Goal: Use online tool/utility: Utilize a website feature to perform a specific function

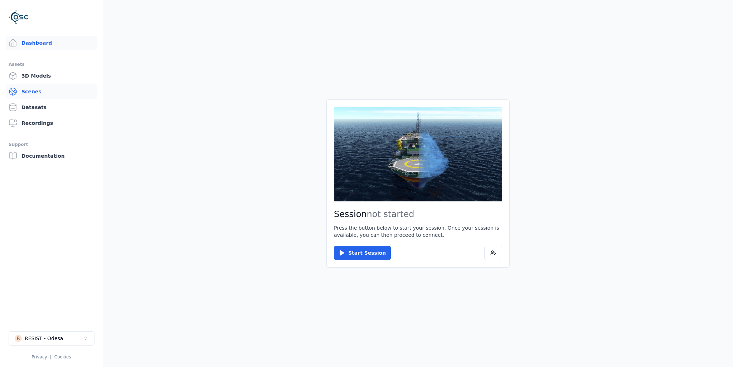
click at [31, 90] on link "Scenes" at bounding box center [51, 92] width 91 height 14
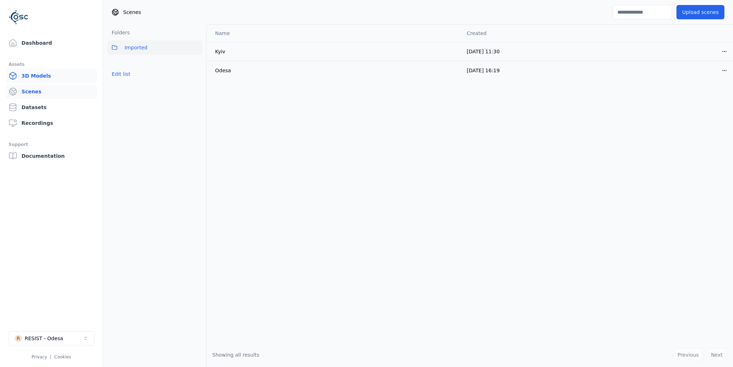
click at [32, 77] on link "3D Models" at bounding box center [51, 76] width 91 height 14
click at [31, 90] on link "Scenes" at bounding box center [51, 92] width 91 height 14
click at [34, 107] on link "Datasets" at bounding box center [51, 107] width 91 height 14
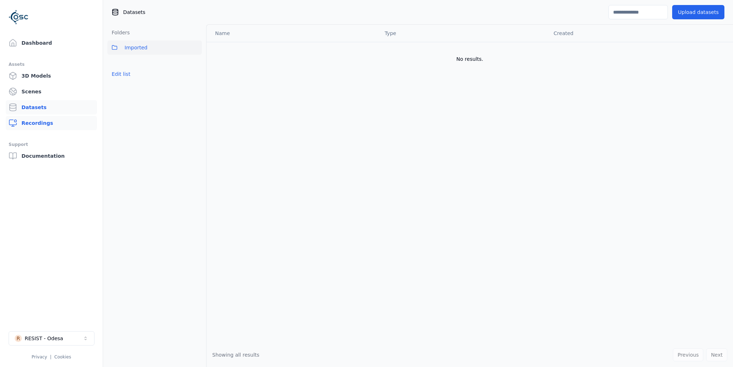
click at [43, 122] on link "Recordings" at bounding box center [51, 123] width 91 height 14
click at [36, 91] on link "Scenes" at bounding box center [51, 92] width 91 height 14
click at [37, 41] on link "Dashboard" at bounding box center [51, 43] width 91 height 14
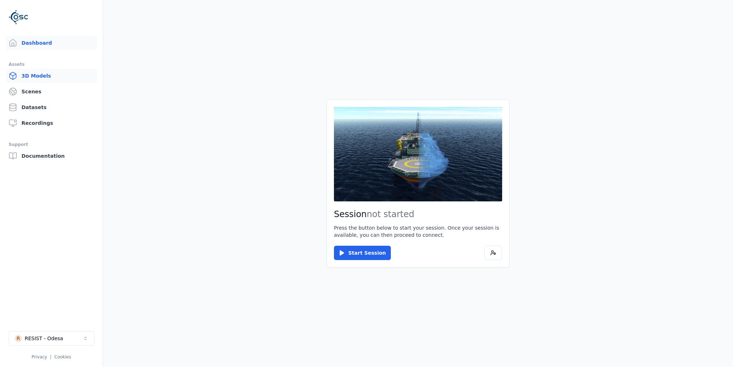
click at [40, 73] on link "3D Models" at bounding box center [51, 76] width 91 height 14
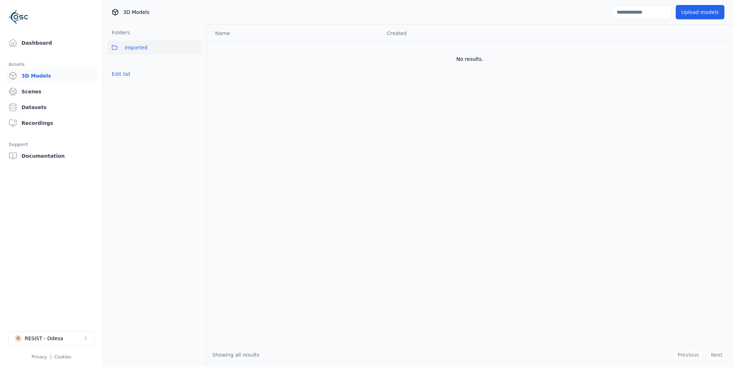
click at [142, 44] on span "Imported" at bounding box center [136, 47] width 23 height 9
click at [141, 48] on span "Imported" at bounding box center [136, 47] width 23 height 9
click at [37, 93] on link "Scenes" at bounding box center [51, 92] width 91 height 14
click at [133, 45] on span "Imported" at bounding box center [136, 47] width 23 height 9
click at [52, 338] on div "RESIST - Odesa" at bounding box center [44, 338] width 38 height 7
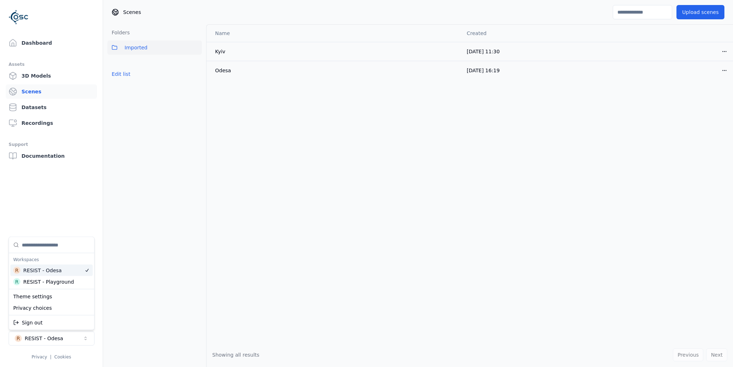
click at [41, 268] on div "RESIST - Odesa" at bounding box center [42, 270] width 38 height 7
click at [36, 76] on html "Dashboard Assets 3D Models Scenes Datasets Recordings Support Documentation R R…" at bounding box center [366, 183] width 733 height 367
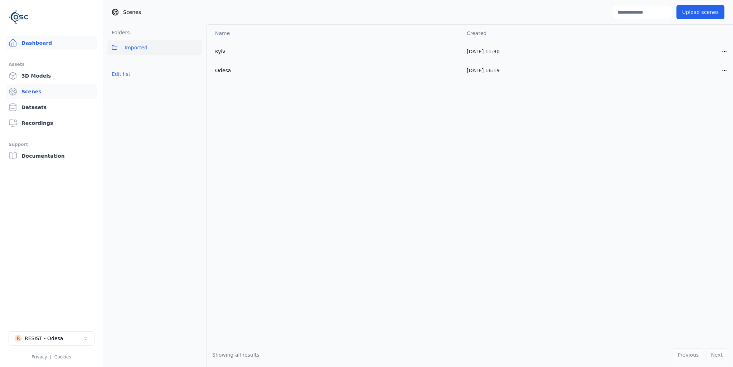
click at [36, 43] on link "Dashboard" at bounding box center [51, 43] width 91 height 14
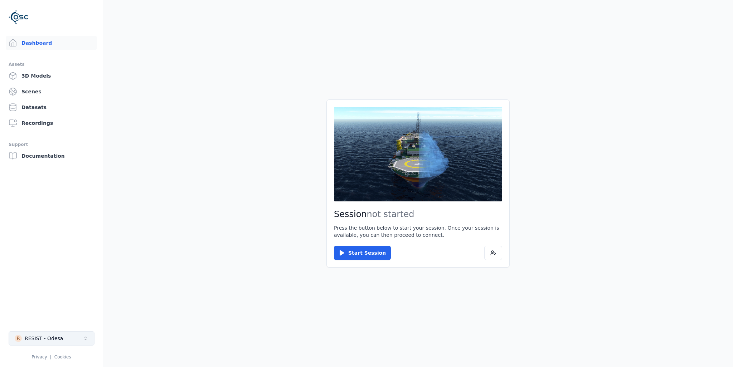
click at [54, 338] on div "RESIST - Odesa" at bounding box center [44, 338] width 38 height 7
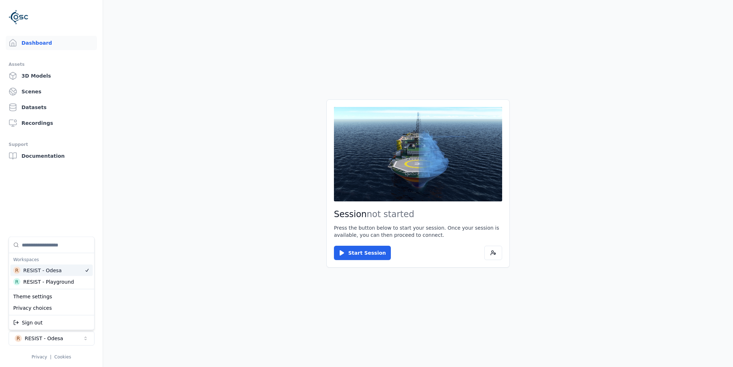
click at [372, 254] on html "Dashboard Assets 3D Models Scenes Datasets Recordings Support Documentation R R…" at bounding box center [366, 183] width 733 height 367
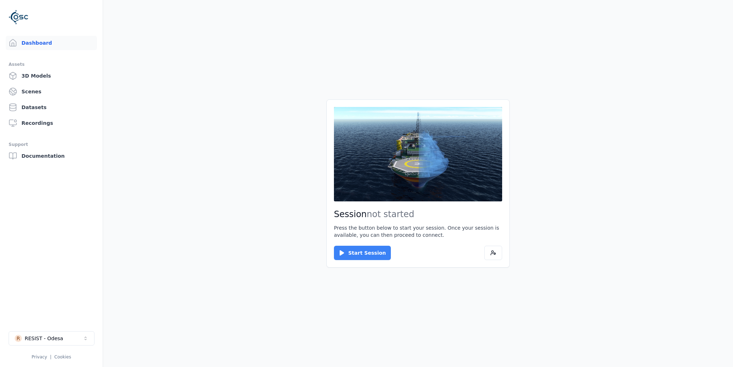
click at [342, 252] on icon at bounding box center [342, 253] width 4 height 5
click at [346, 250] on button "Connect" at bounding box center [350, 253] width 33 height 14
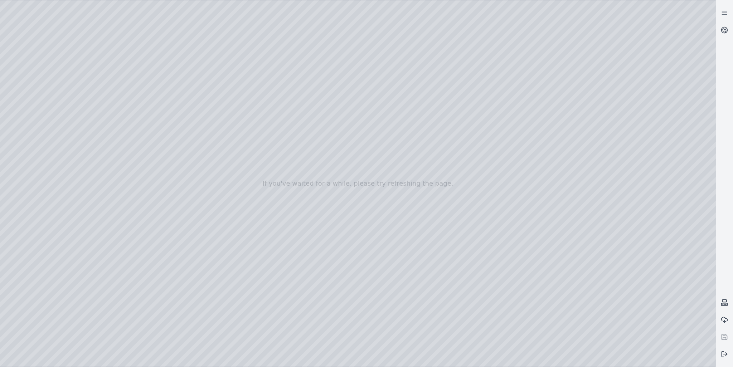
click at [52, 77] on div at bounding box center [358, 183] width 716 height 367
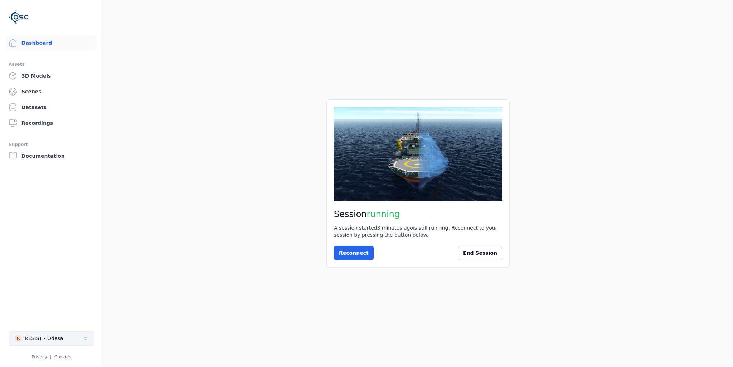
click at [34, 339] on div "RESIST - Odesa" at bounding box center [44, 338] width 38 height 7
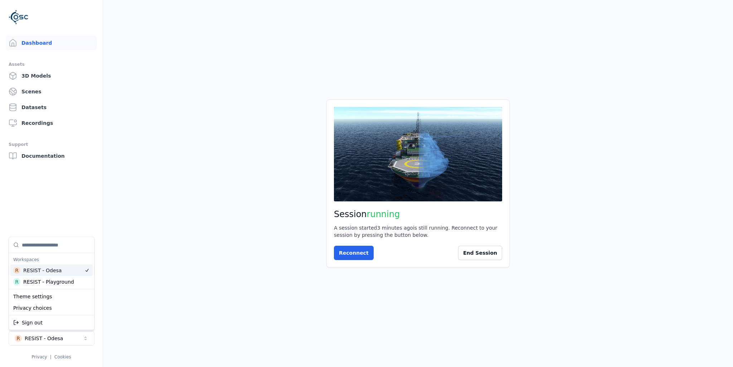
click at [54, 270] on div "RESIST - Odesa" at bounding box center [42, 270] width 38 height 7
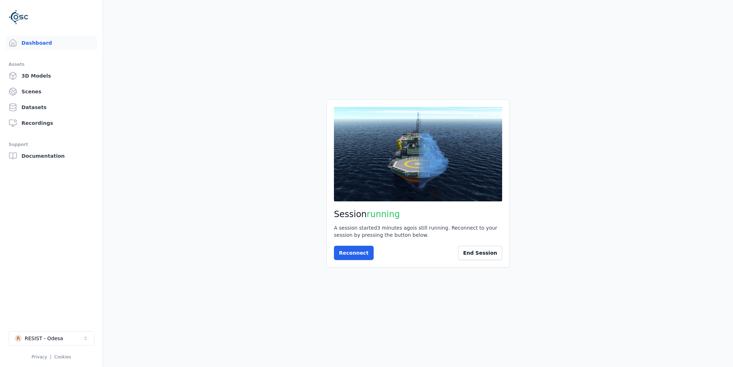
click at [350, 251] on html "Dashboard Assets 3D Models Scenes Datasets Recordings Support Documentation R R…" at bounding box center [366, 183] width 733 height 367
click at [350, 251] on button "Reconnect" at bounding box center [354, 253] width 40 height 14
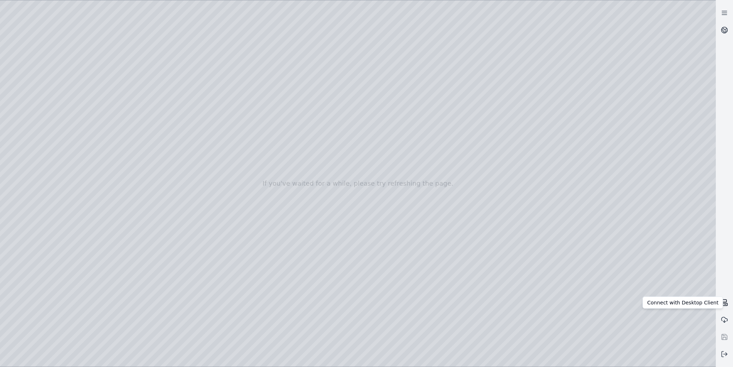
click at [725, 300] on rect at bounding box center [725, 301] width 4 height 3
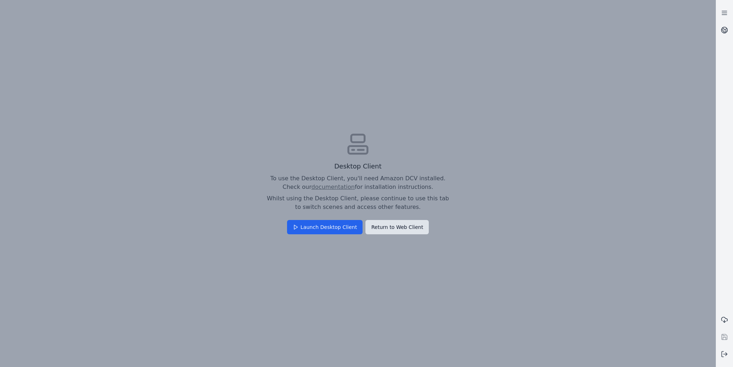
click at [403, 227] on button "Return to Web Client" at bounding box center [397, 227] width 63 height 14
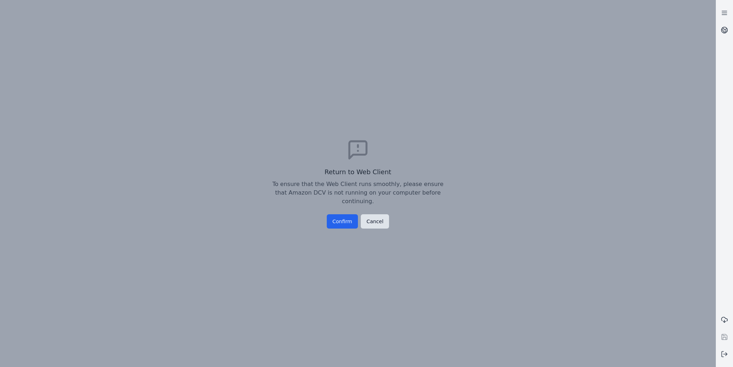
click at [372, 215] on button "Cancel" at bounding box center [375, 222] width 28 height 14
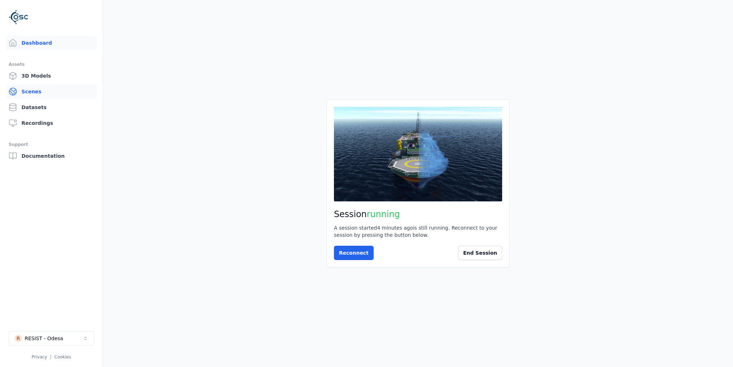
click at [34, 90] on link "Scenes" at bounding box center [51, 92] width 91 height 14
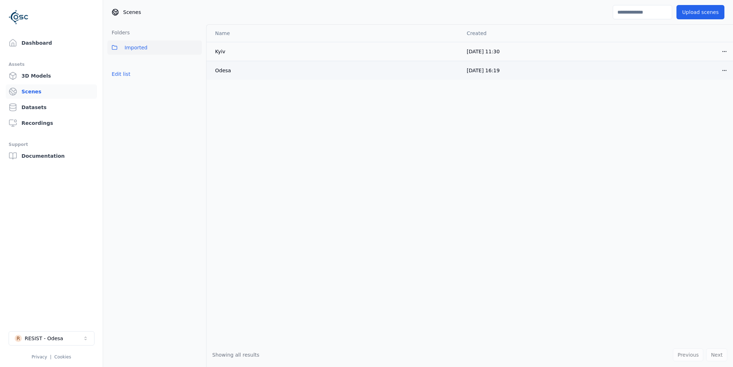
click at [218, 71] on div "Odesa" at bounding box center [295, 70] width 160 height 7
click at [37, 109] on link "Datasets" at bounding box center [51, 107] width 91 height 14
click at [43, 121] on link "Recordings" at bounding box center [51, 123] width 91 height 14
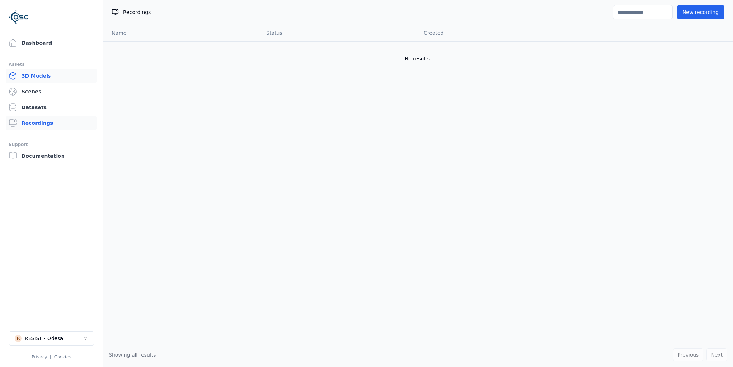
click at [42, 77] on link "3D Models" at bounding box center [51, 76] width 91 height 14
click at [36, 337] on div "RESIST - Odesa" at bounding box center [44, 338] width 38 height 7
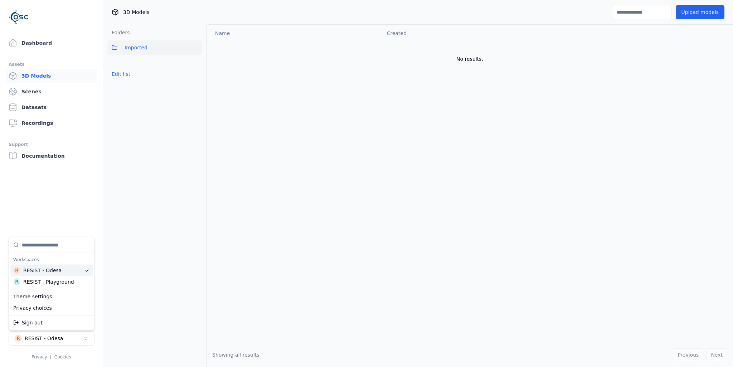
click at [53, 270] on div "RESIST - Odesa" at bounding box center [42, 270] width 38 height 7
click at [323, 257] on html "Dashboard Assets 3D Models Scenes Datasets Recordings Support Documentation R R…" at bounding box center [366, 183] width 733 height 367
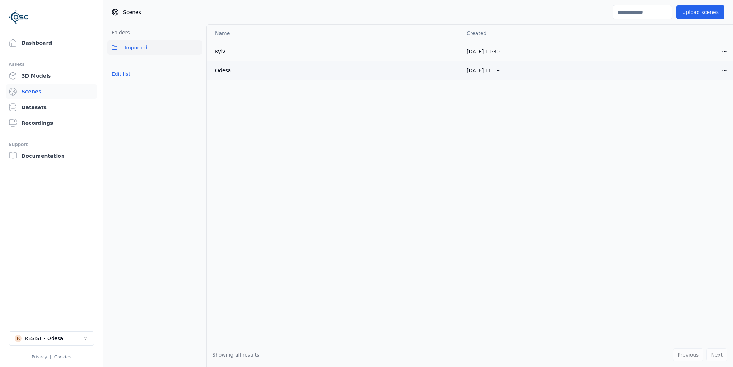
click at [217, 71] on div "Odesa" at bounding box center [295, 70] width 160 height 7
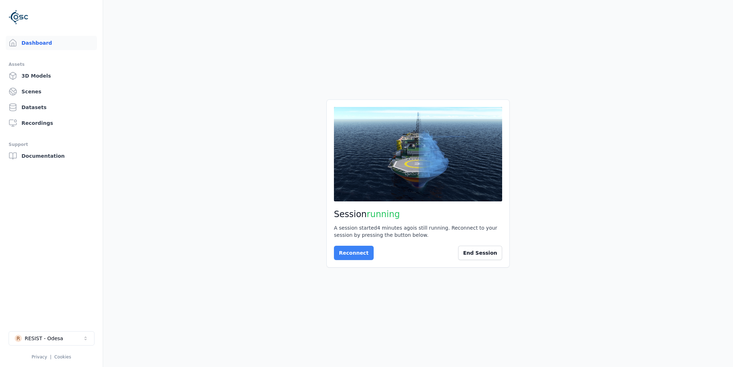
click at [353, 252] on button "Reconnect" at bounding box center [354, 253] width 40 height 14
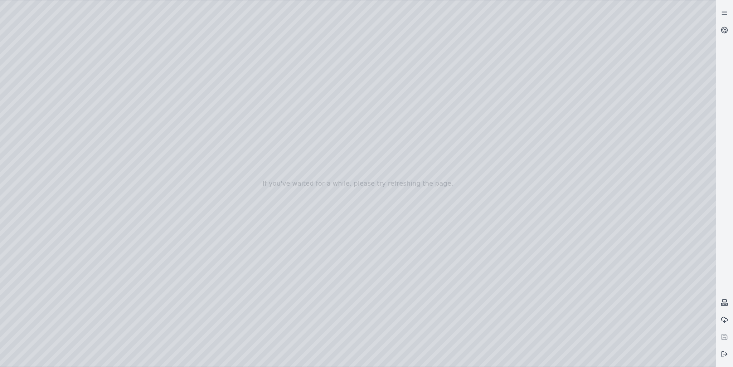
click at [52, 159] on div at bounding box center [358, 183] width 716 height 367
click at [50, 77] on div at bounding box center [358, 183] width 716 height 367
click at [43, 105] on div at bounding box center [358, 183] width 716 height 367
click at [45, 119] on div at bounding box center [358, 183] width 716 height 367
click at [46, 90] on div at bounding box center [358, 183] width 716 height 367
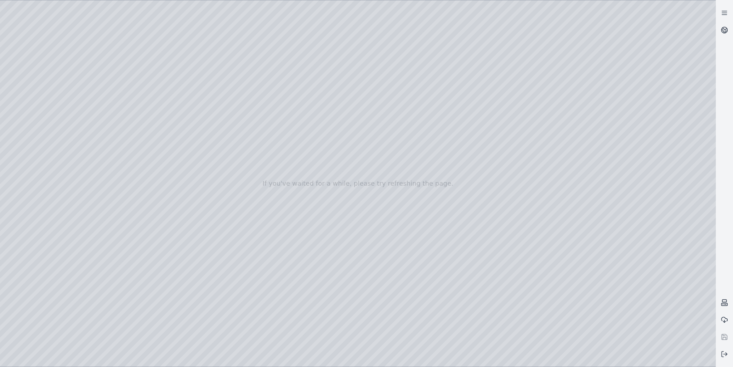
click at [42, 134] on div at bounding box center [358, 183] width 716 height 367
click at [37, 146] on div at bounding box center [358, 183] width 716 height 367
click at [42, 215] on div at bounding box center [358, 183] width 716 height 367
click at [40, 148] on div at bounding box center [358, 183] width 716 height 367
click at [167, 52] on div at bounding box center [358, 183] width 716 height 367
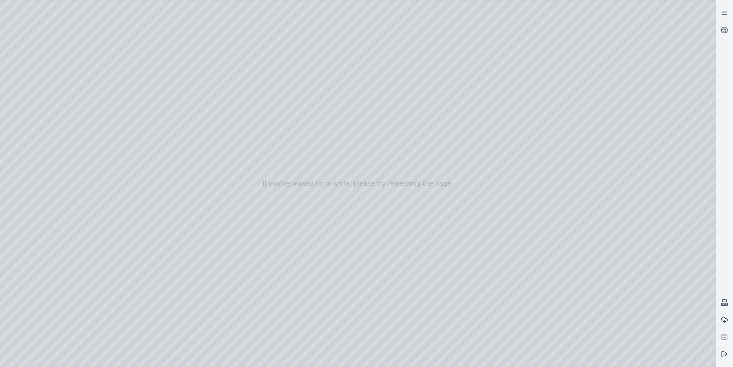
click at [121, 50] on div at bounding box center [358, 183] width 716 height 367
click at [150, 332] on div at bounding box center [358, 183] width 716 height 367
click at [72, 103] on div at bounding box center [358, 183] width 716 height 367
click at [155, 331] on div at bounding box center [358, 183] width 716 height 367
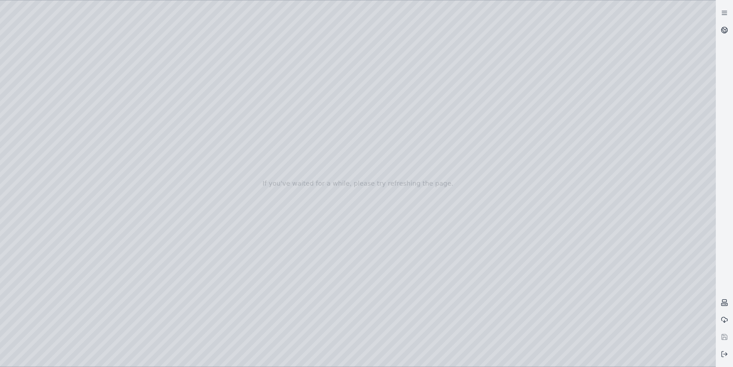
click at [155, 331] on div at bounding box center [358, 183] width 716 height 367
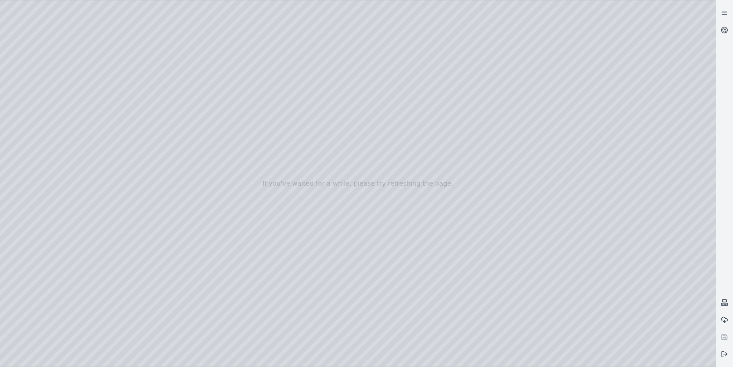
click at [155, 331] on div at bounding box center [358, 183] width 716 height 367
click at [453, 358] on div at bounding box center [358, 183] width 716 height 367
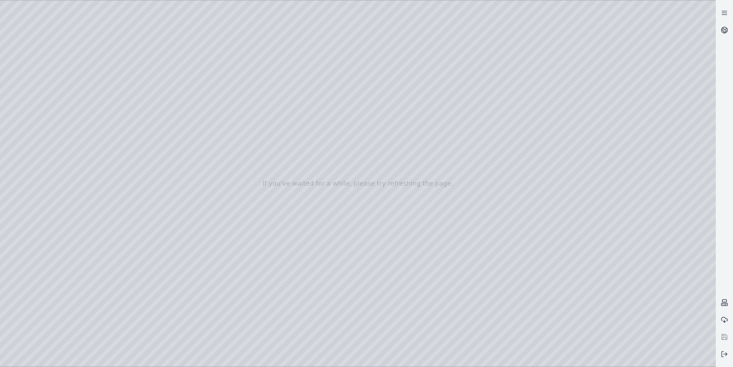
click at [446, 358] on div at bounding box center [358, 183] width 716 height 367
click at [54, 162] on div at bounding box center [358, 183] width 716 height 367
click at [34, 135] on div at bounding box center [358, 183] width 716 height 367
click at [159, 45] on div at bounding box center [358, 183] width 716 height 367
click at [446, 185] on div at bounding box center [358, 183] width 716 height 367
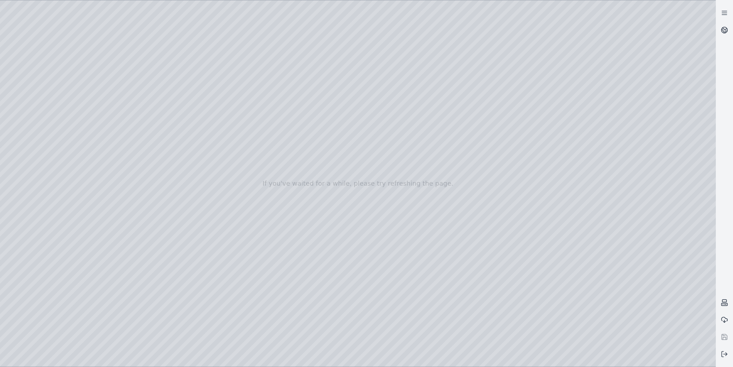
click at [338, 173] on div at bounding box center [358, 183] width 716 height 367
click at [41, 165] on div at bounding box center [358, 183] width 716 height 367
click at [40, 148] on div at bounding box center [358, 183] width 716 height 367
click at [40, 177] on div at bounding box center [358, 183] width 716 height 367
click at [5, 65] on div at bounding box center [358, 183] width 716 height 367
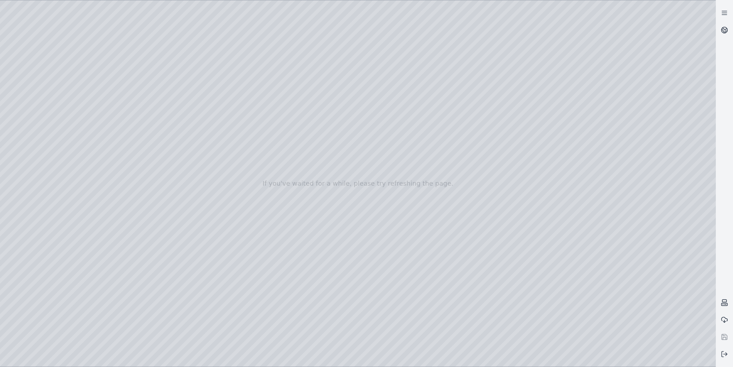
click at [5, 65] on div at bounding box center [358, 183] width 716 height 367
click at [29, 72] on div at bounding box center [358, 183] width 716 height 367
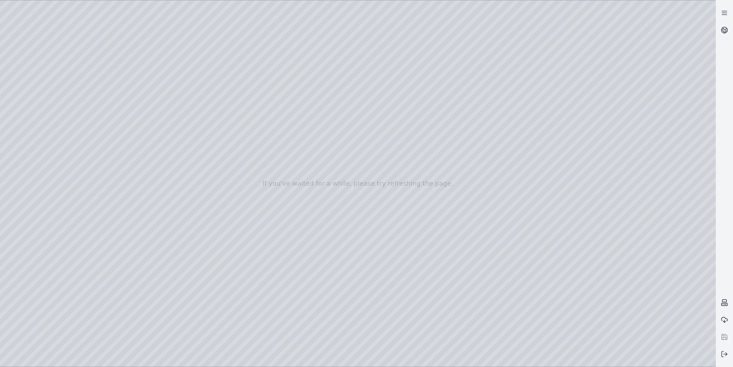
click at [9, 78] on div at bounding box center [358, 183] width 716 height 367
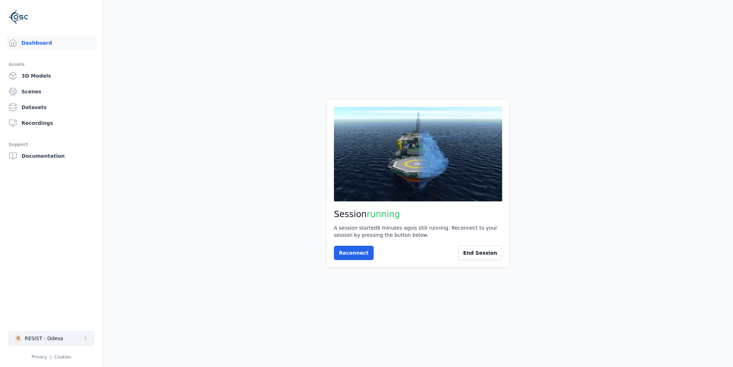
click at [30, 339] on div "RESIST - Odesa" at bounding box center [44, 338] width 38 height 7
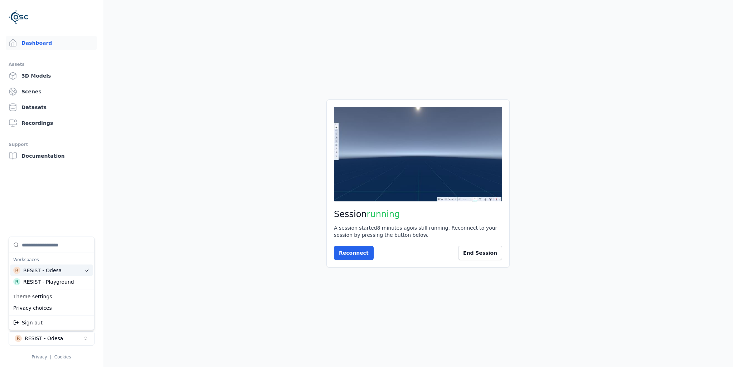
click at [50, 270] on div "RESIST - Odesa" at bounding box center [42, 270] width 38 height 7
click at [354, 251] on html "Dashboard Assets 3D Models Scenes Datasets Recordings Support Documentation R R…" at bounding box center [366, 183] width 733 height 367
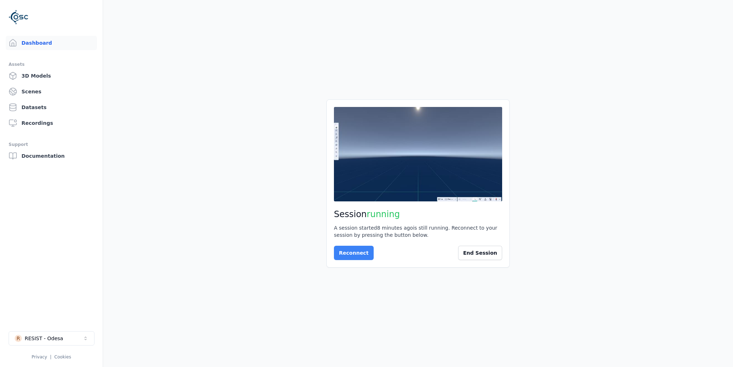
click at [353, 251] on button "Reconnect" at bounding box center [354, 253] width 40 height 14
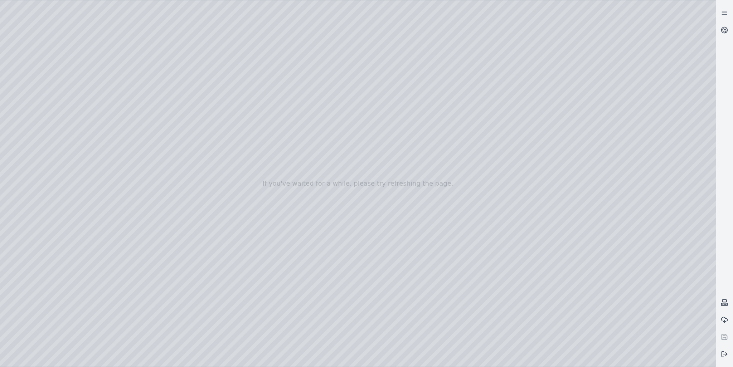
click at [9, 175] on div at bounding box center [358, 183] width 716 height 367
click at [12, 91] on div at bounding box center [358, 183] width 716 height 367
click at [625, 356] on div at bounding box center [358, 183] width 716 height 367
click at [646, 359] on div at bounding box center [358, 183] width 716 height 367
click at [668, 361] on div at bounding box center [358, 183] width 716 height 367
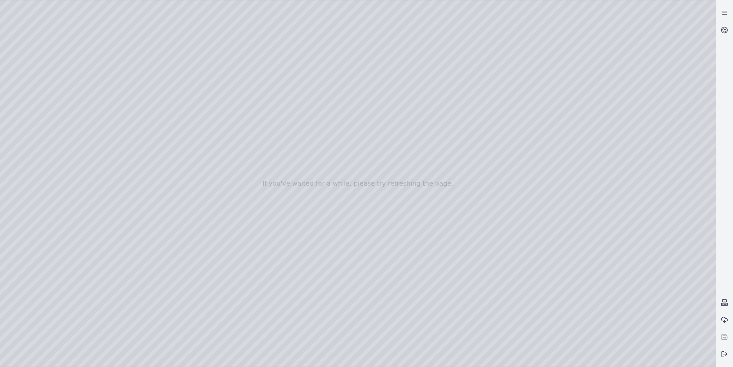
click at [603, 358] on div at bounding box center [358, 183] width 716 height 367
click at [706, 358] on div at bounding box center [358, 183] width 716 height 367
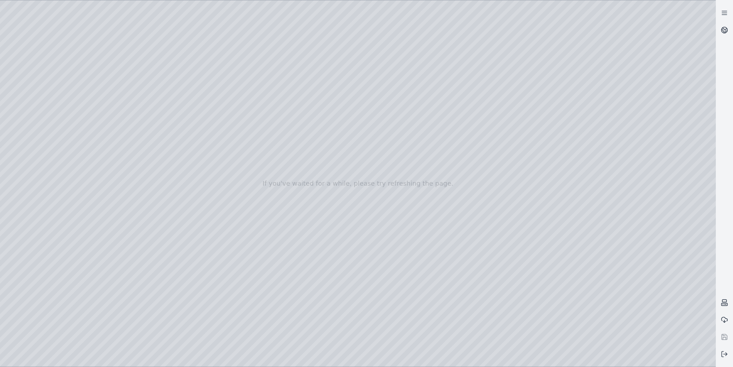
click at [706, 358] on div at bounding box center [358, 183] width 716 height 367
click at [491, 358] on div at bounding box center [358, 183] width 716 height 367
click at [494, 358] on div at bounding box center [358, 183] width 716 height 367
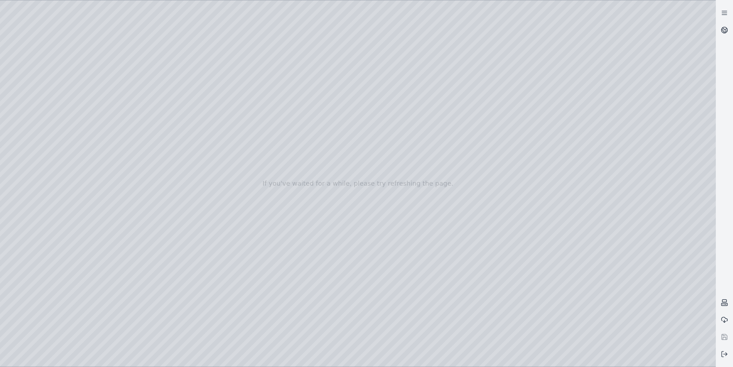
click at [494, 358] on div at bounding box center [358, 183] width 716 height 367
click at [495, 358] on div at bounding box center [358, 183] width 716 height 367
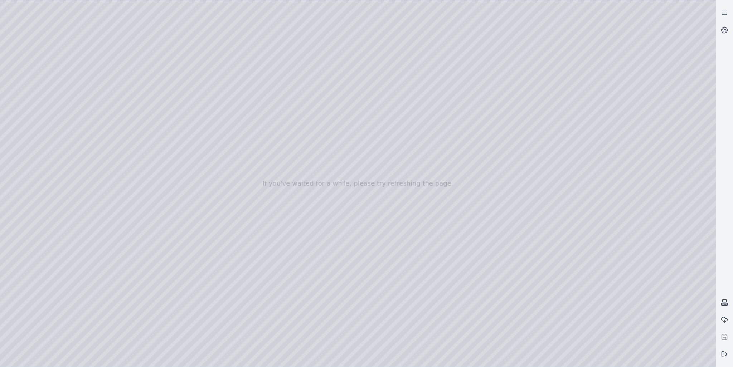
click at [495, 358] on div at bounding box center [358, 183] width 716 height 367
click at [517, 357] on div at bounding box center [358, 183] width 716 height 367
click at [456, 362] on div at bounding box center [358, 183] width 716 height 367
drag, startPoint x: 448, startPoint y: 362, endPoint x: 467, endPoint y: 360, distance: 19.9
click at [467, 360] on div at bounding box center [358, 183] width 716 height 367
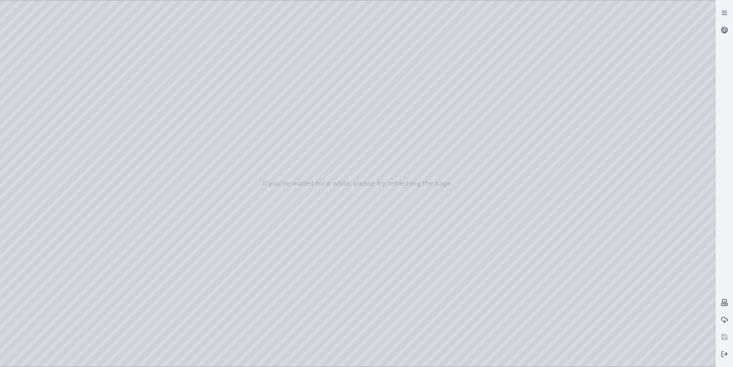
click at [447, 362] on div at bounding box center [358, 183] width 716 height 367
drag, startPoint x: 447, startPoint y: 362, endPoint x: 460, endPoint y: 362, distance: 12.9
click at [460, 362] on div at bounding box center [358, 183] width 716 height 367
click at [481, 357] on div at bounding box center [358, 183] width 716 height 367
click at [705, 358] on div at bounding box center [358, 183] width 716 height 367
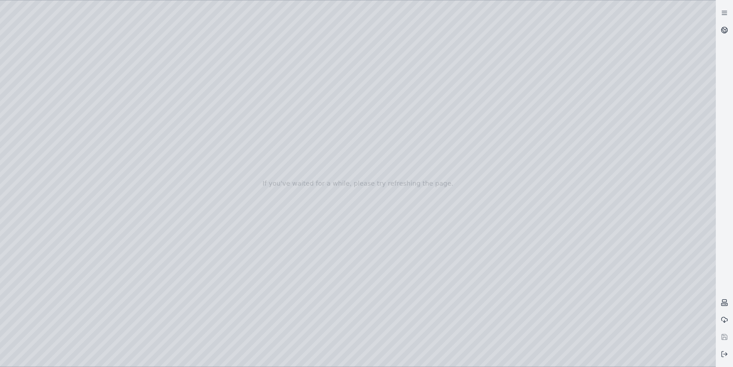
click at [484, 360] on div at bounding box center [358, 183] width 716 height 367
click at [454, 361] on div at bounding box center [358, 183] width 716 height 367
click at [464, 361] on div at bounding box center [358, 183] width 716 height 367
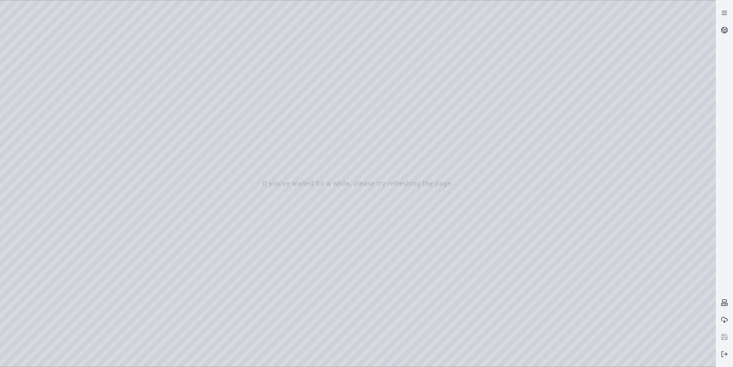
click at [464, 361] on div at bounding box center [358, 183] width 716 height 367
click at [4, 66] on div at bounding box center [358, 183] width 716 height 367
click at [23, 77] on div at bounding box center [358, 183] width 716 height 367
click at [50, 78] on div at bounding box center [358, 183] width 716 height 367
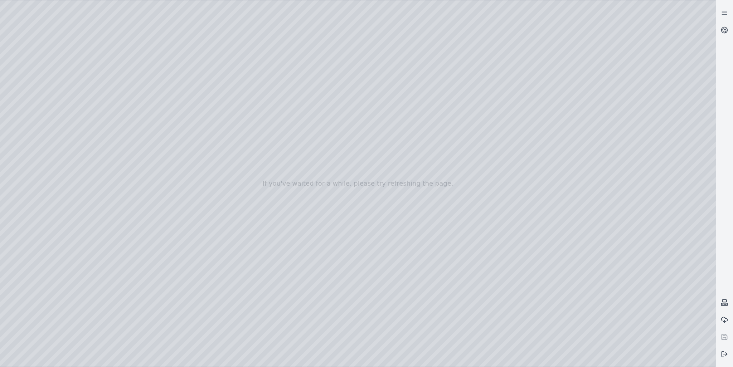
click at [29, 77] on div at bounding box center [358, 183] width 716 height 367
click at [40, 104] on div at bounding box center [358, 183] width 716 height 367
click at [162, 58] on div at bounding box center [358, 183] width 716 height 367
click at [34, 27] on div at bounding box center [358, 183] width 716 height 367
click at [70, 23] on div at bounding box center [358, 183] width 716 height 367
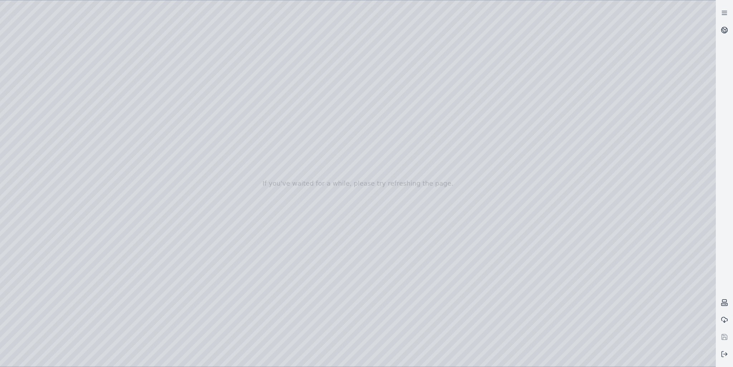
click at [383, 361] on div at bounding box center [358, 183] width 716 height 367
click at [364, 361] on div at bounding box center [358, 183] width 716 height 367
click at [52, 77] on div at bounding box center [358, 183] width 716 height 367
click at [52, 107] on div at bounding box center [358, 183] width 716 height 367
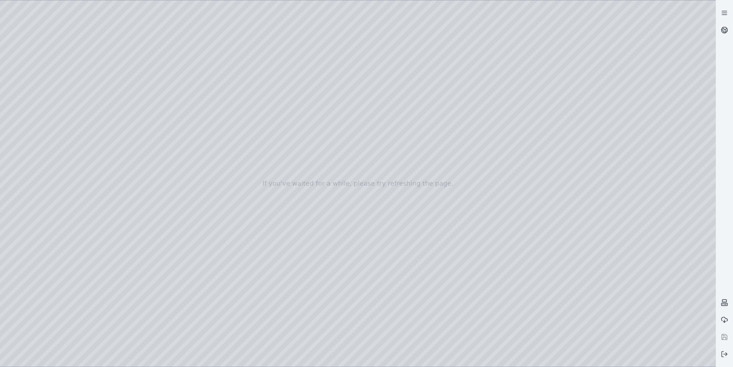
click at [52, 93] on div at bounding box center [358, 183] width 716 height 367
click at [33, 202] on div at bounding box center [358, 183] width 716 height 367
click at [125, 102] on div at bounding box center [358, 183] width 716 height 367
click at [100, 103] on div at bounding box center [358, 183] width 716 height 367
click at [99, 103] on div at bounding box center [358, 183] width 716 height 367
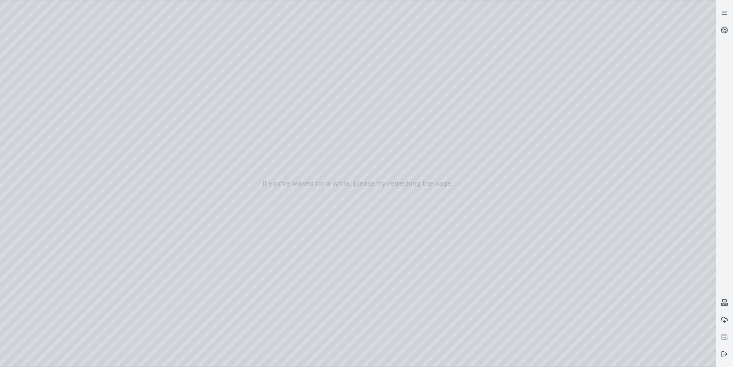
click at [517, 358] on div at bounding box center [358, 183] width 716 height 367
click at [492, 358] on div at bounding box center [358, 183] width 716 height 367
click at [457, 358] on div at bounding box center [358, 183] width 716 height 367
click at [447, 357] on div at bounding box center [358, 183] width 716 height 367
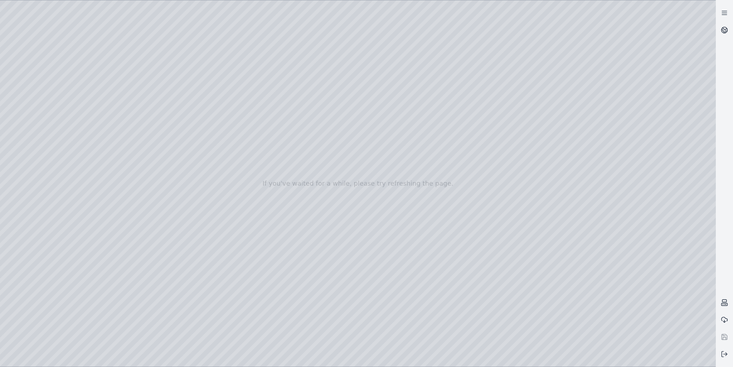
click at [459, 357] on div at bounding box center [358, 183] width 716 height 367
click at [50, 93] on div at bounding box center [358, 183] width 716 height 367
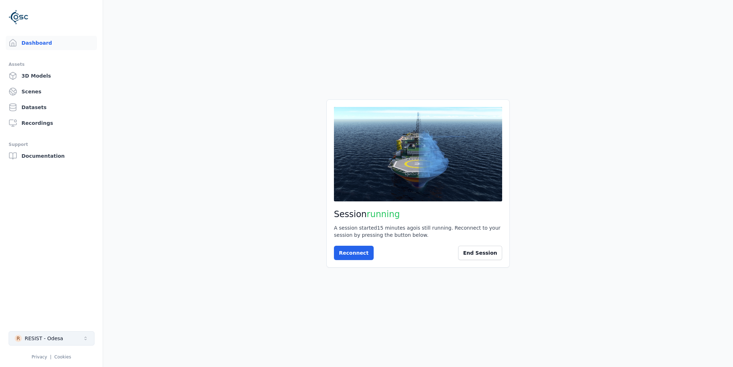
click at [54, 338] on div "RESIST - Odesa" at bounding box center [44, 338] width 38 height 7
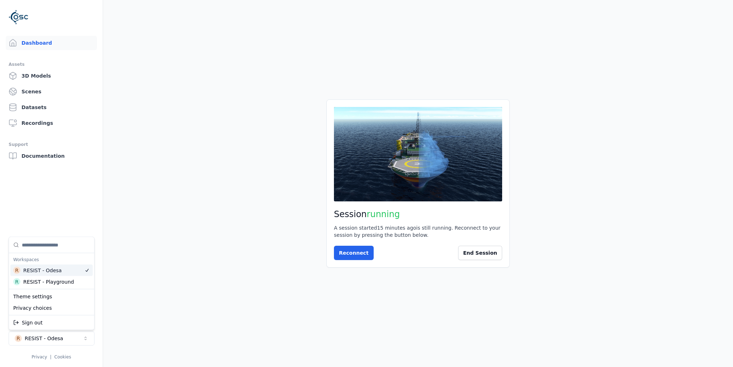
click at [50, 269] on div "RESIST - Odesa" at bounding box center [42, 270] width 38 height 7
click at [358, 254] on html "Dashboard Assets 3D Models Scenes Datasets Recordings Support Documentation R R…" at bounding box center [366, 183] width 733 height 367
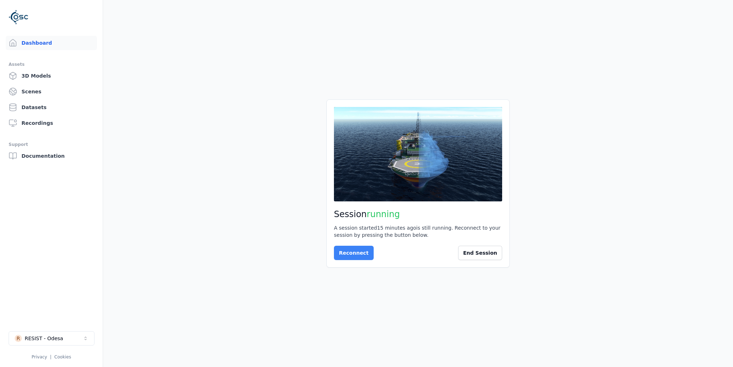
click at [342, 251] on button "Reconnect" at bounding box center [354, 253] width 40 height 14
